Goal: Task Accomplishment & Management: Manage account settings

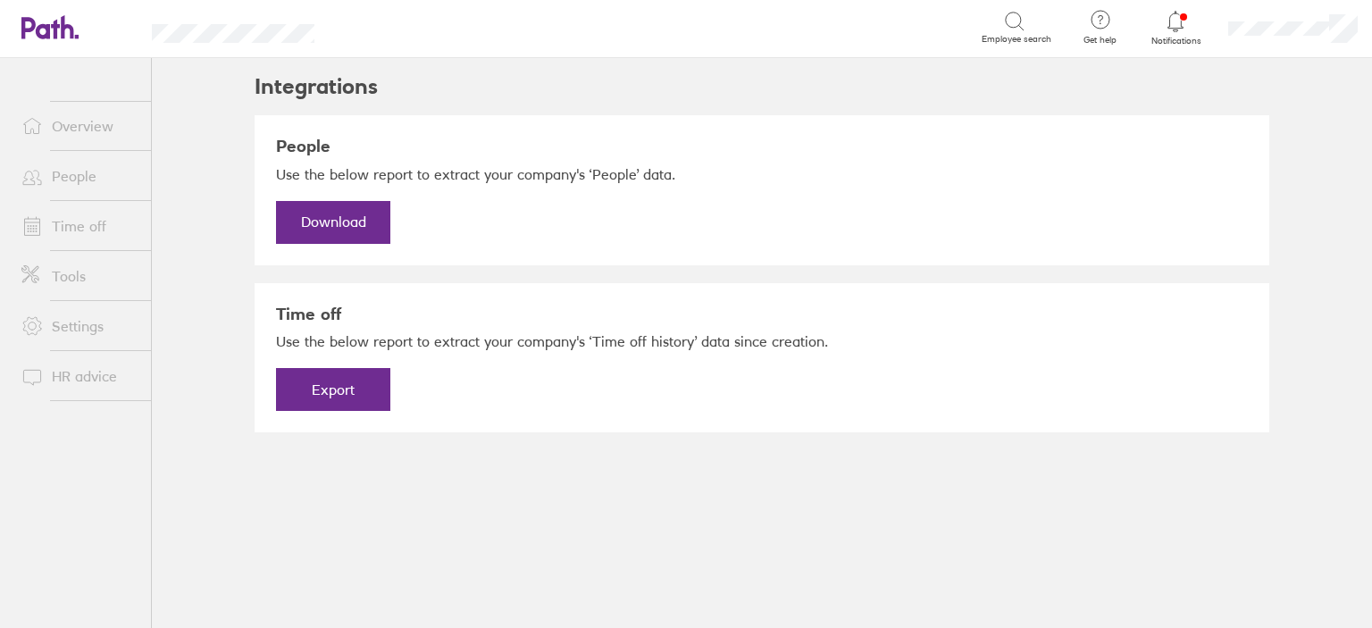
click at [95, 128] on link "Overview" at bounding box center [79, 126] width 144 height 36
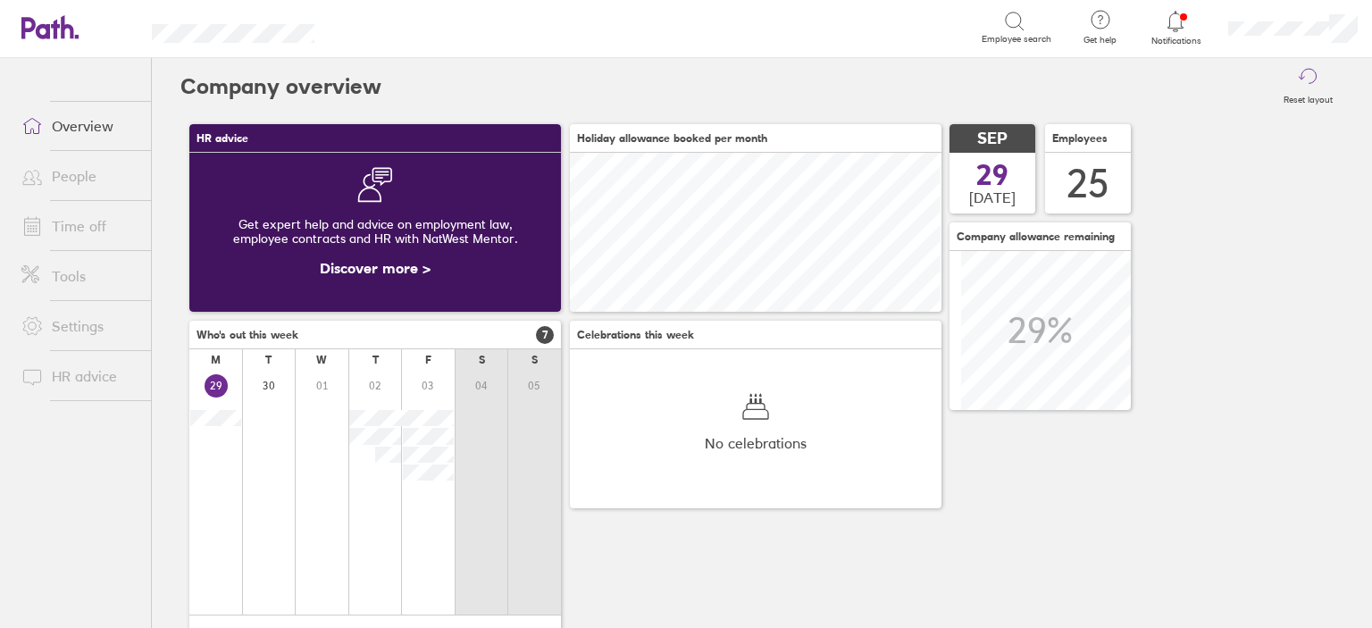
scroll to position [158, 372]
click at [1179, 34] on link "Notifications" at bounding box center [1176, 28] width 58 height 38
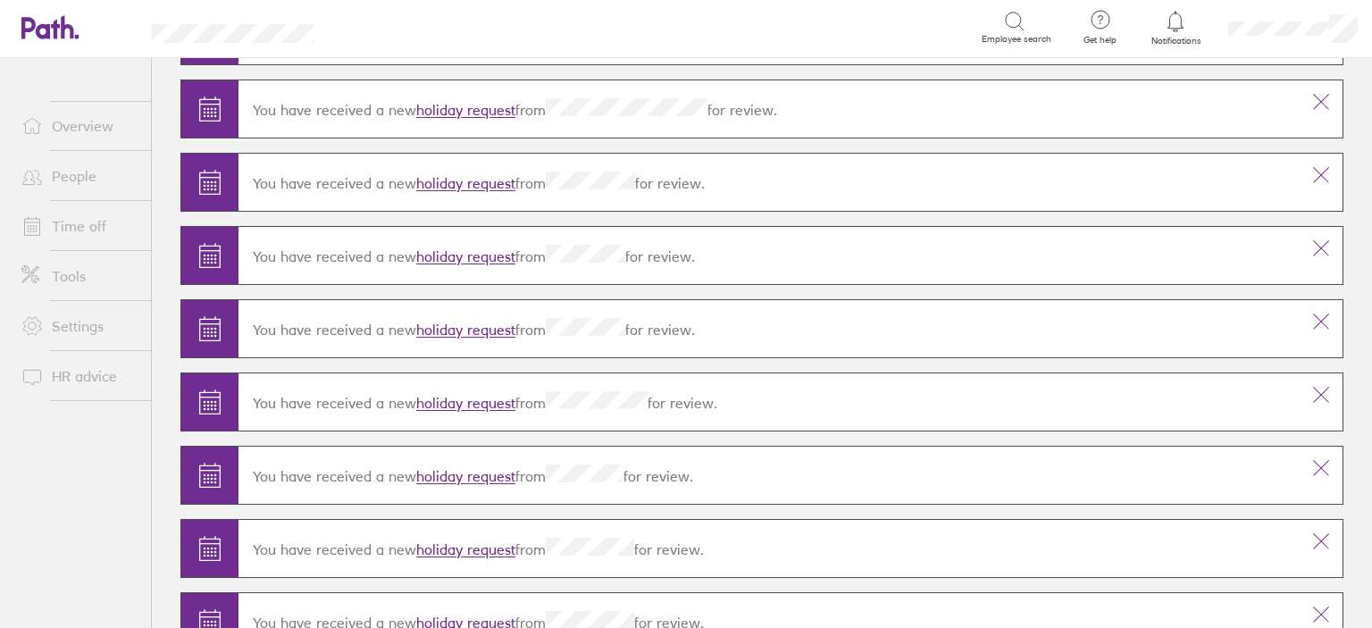
scroll to position [447, 0]
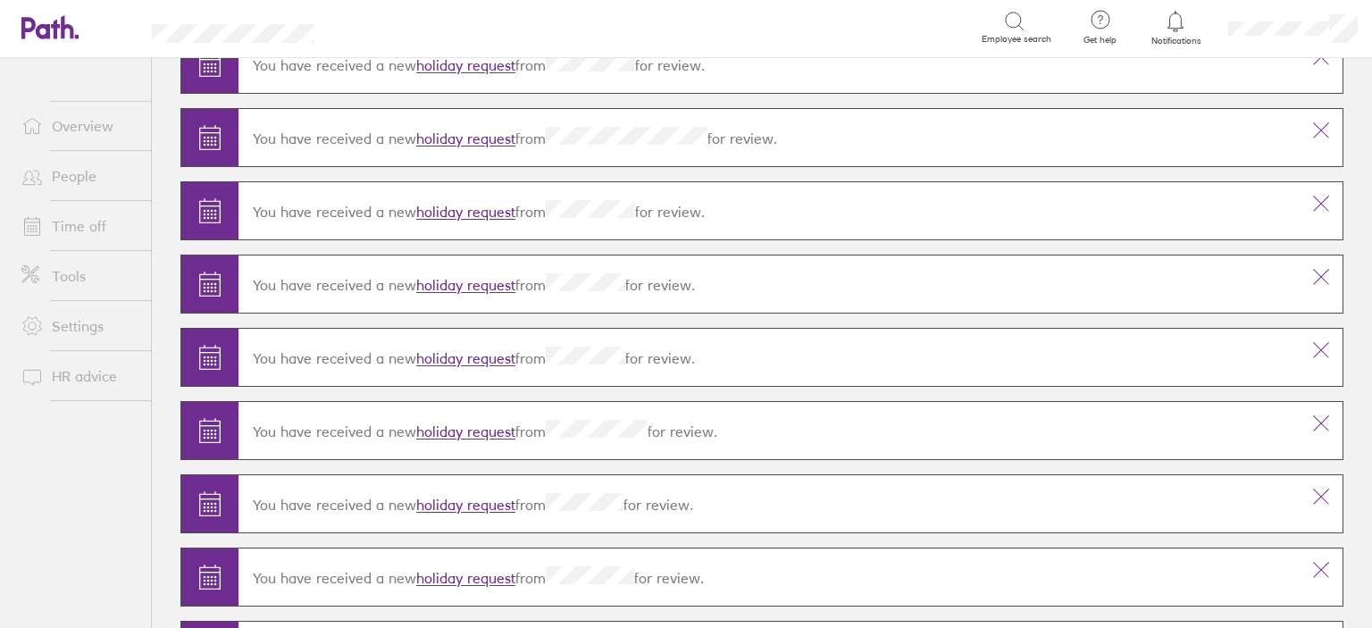
click at [481, 501] on link "holiday request" at bounding box center [465, 506] width 99 height 18
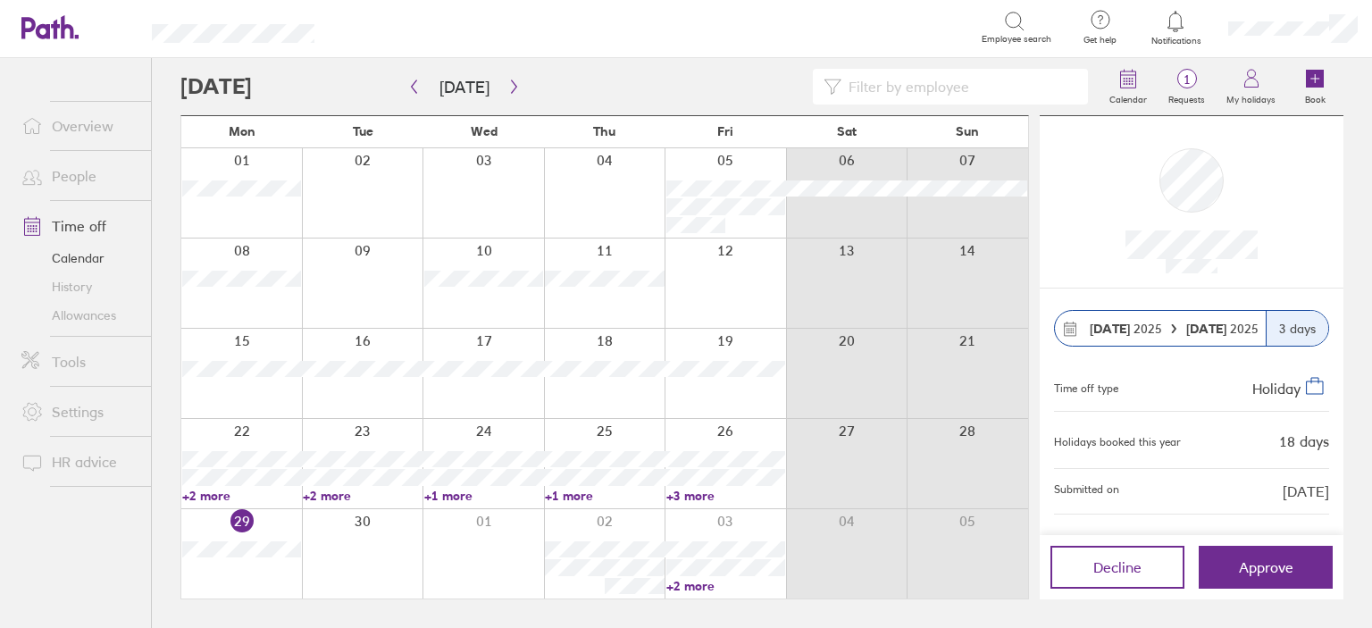
click at [965, 85] on input at bounding box center [960, 87] width 236 height 34
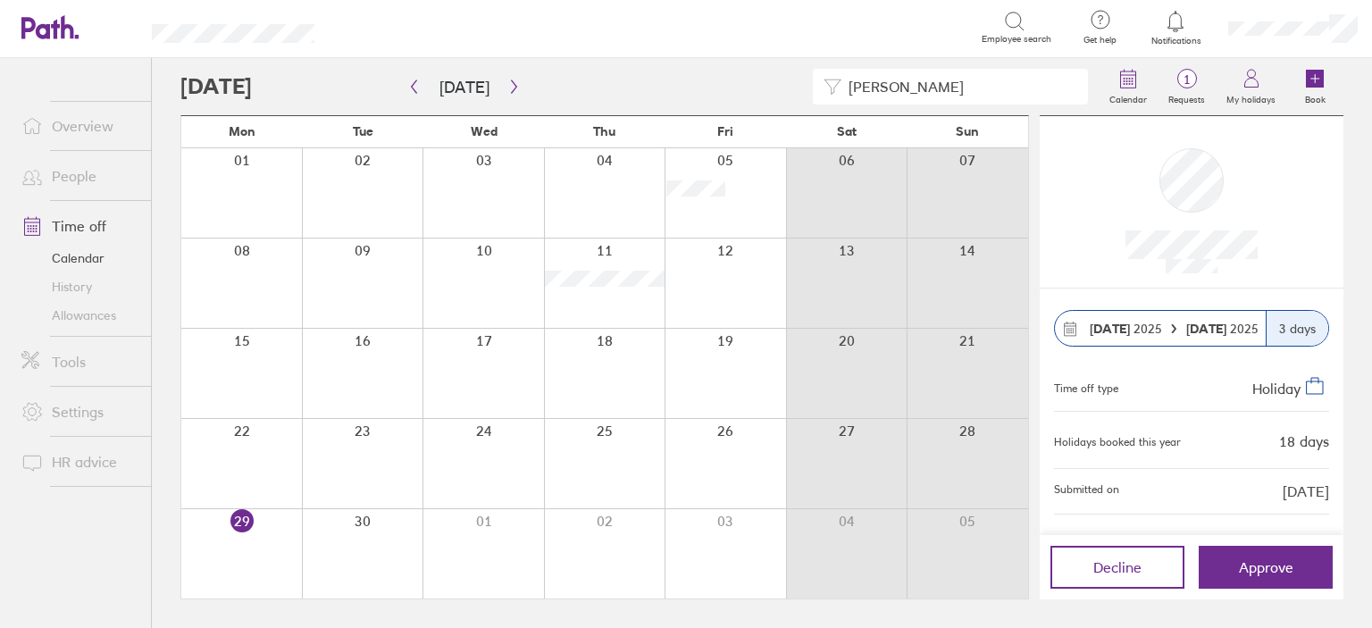
type input "julia"
click at [1180, 31] on div at bounding box center [1176, 21] width 58 height 25
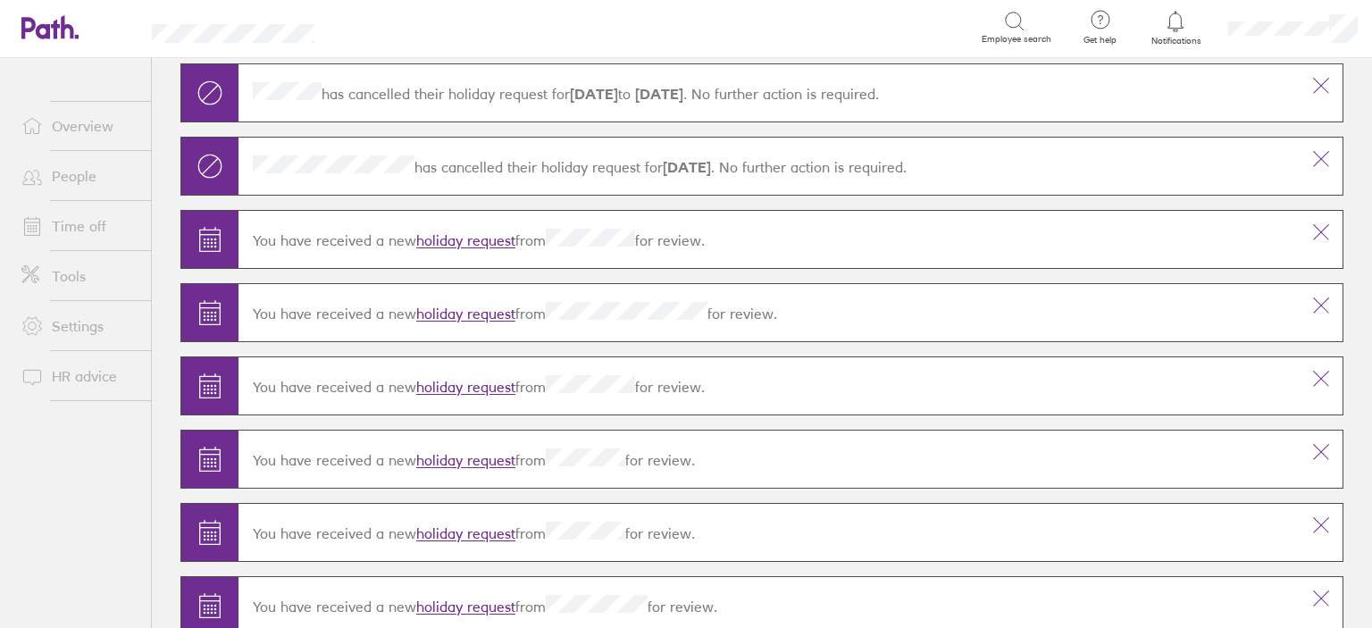
scroll to position [357, 0]
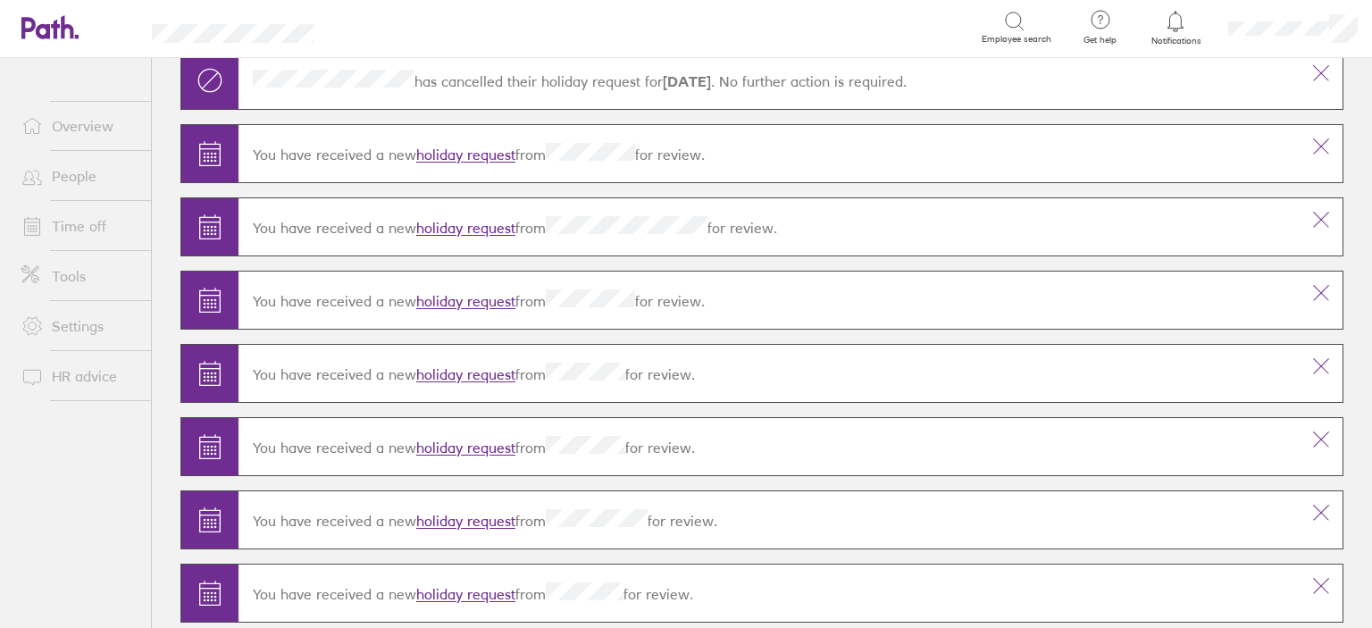
click at [203, 589] on icon at bounding box center [210, 589] width 21 height 0
click at [228, 577] on div at bounding box center [209, 593] width 57 height 57
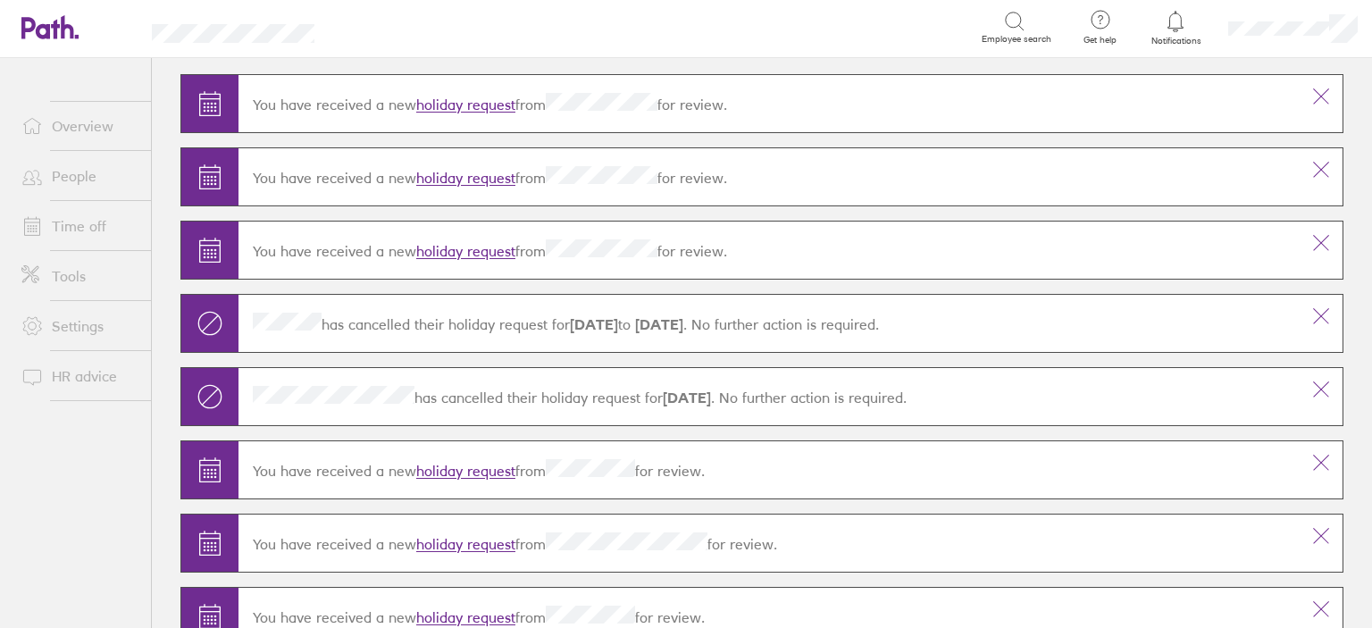
scroll to position [0, 0]
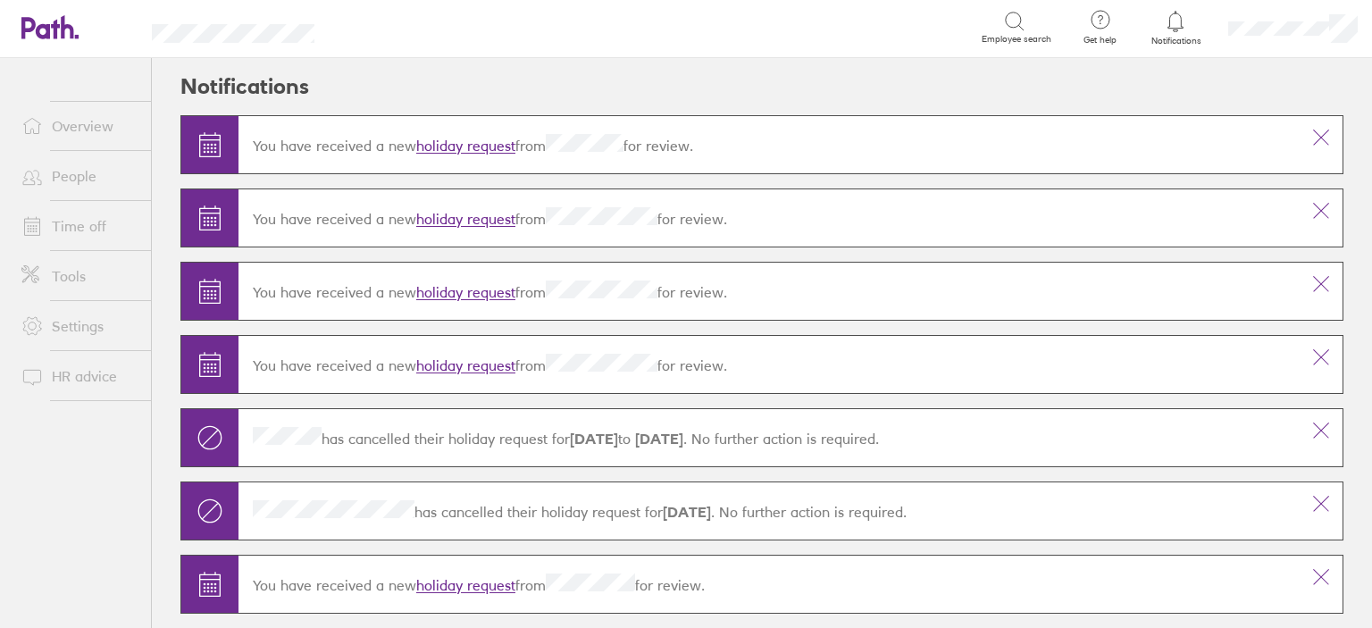
click at [1190, 24] on div at bounding box center [1176, 21] width 58 height 25
click at [1183, 24] on icon at bounding box center [1175, 21] width 21 height 21
click at [496, 147] on link "holiday request" at bounding box center [465, 147] width 99 height 18
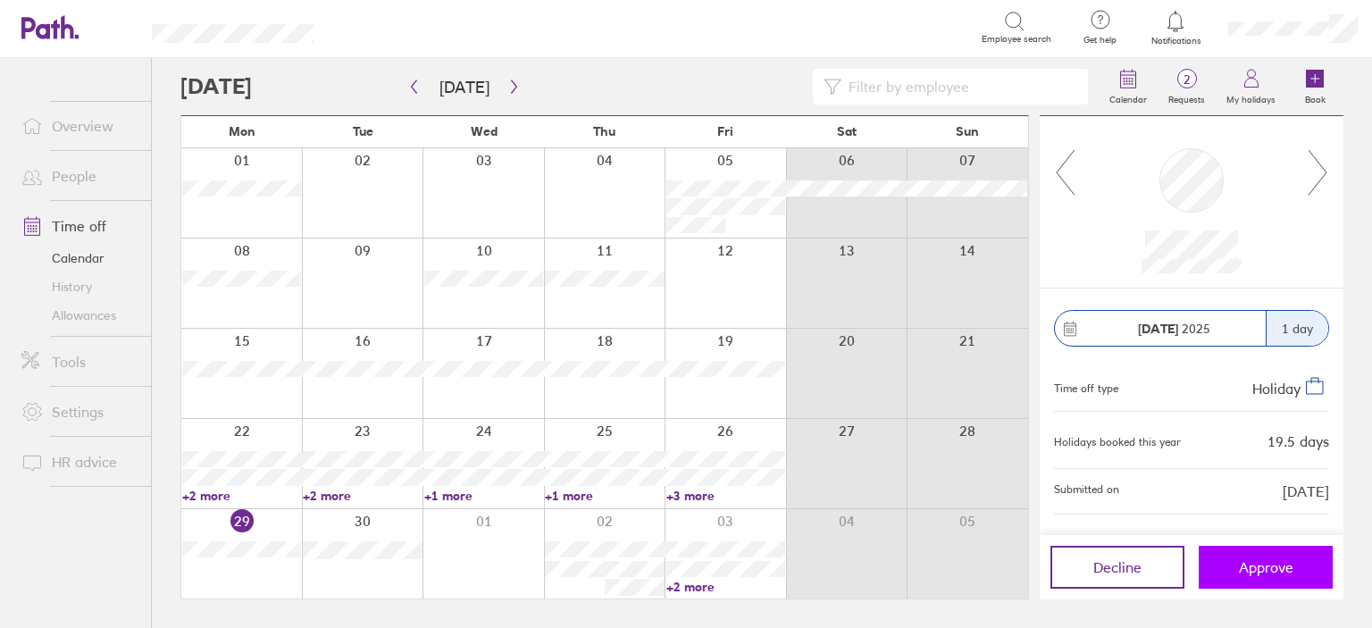
click at [1276, 568] on span "Approve" at bounding box center [1266, 567] width 54 height 16
